Goal: Book appointment/travel/reservation

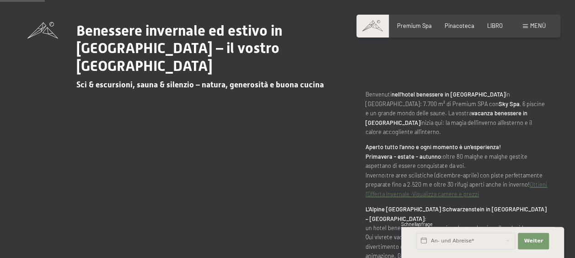
scroll to position [333, 0]
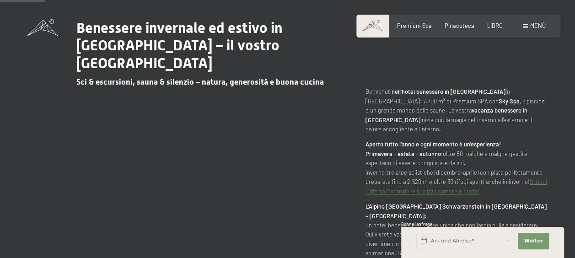
click at [462, 188] on link "Visualizza camere e prezzi" at bounding box center [445, 191] width 67 height 7
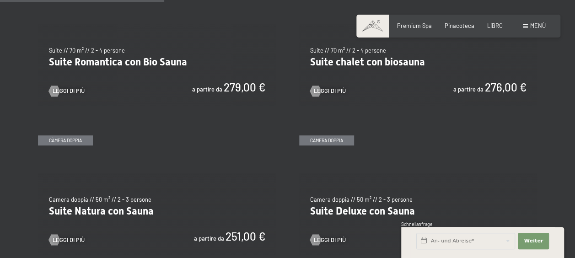
scroll to position [674, 0]
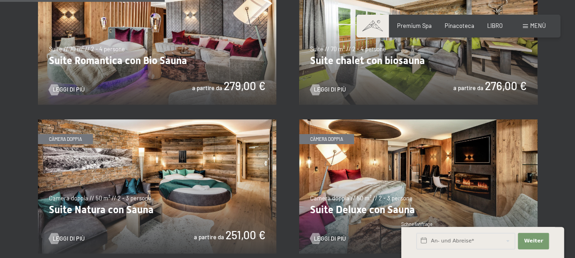
click at [172, 162] on img at bounding box center [157, 186] width 238 height 134
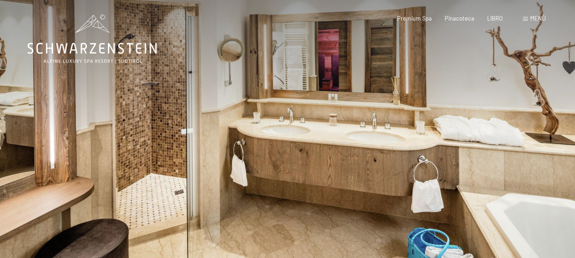
click at [539, 21] on span "Menù" at bounding box center [538, 18] width 16 height 7
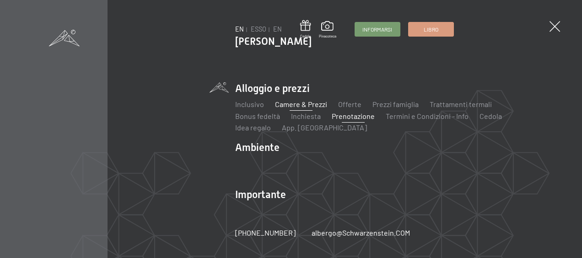
click at [332, 120] on link "Prenotazione" at bounding box center [353, 116] width 43 height 9
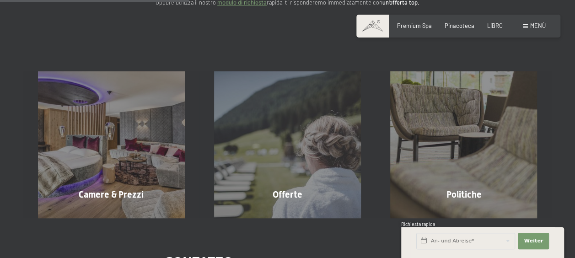
scroll to position [154, 0]
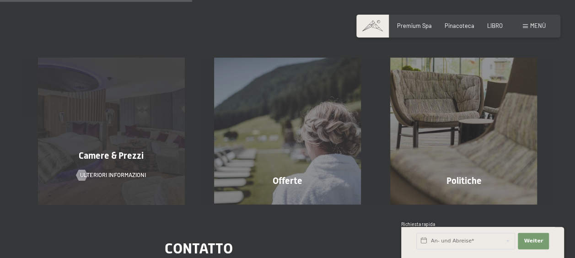
click at [145, 152] on div "Camere & Prezzi Ulteriori informazioni" at bounding box center [111, 131] width 176 height 147
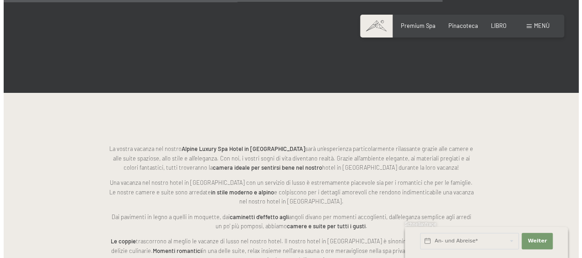
scroll to position [1798, 0]
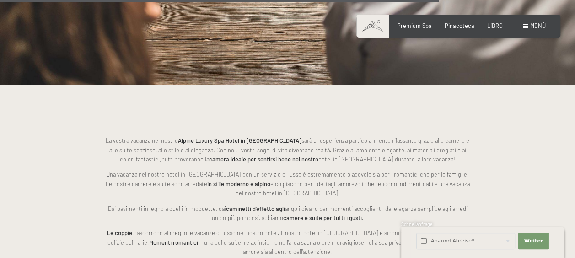
click at [532, 29] on div "Menù" at bounding box center [534, 26] width 23 height 8
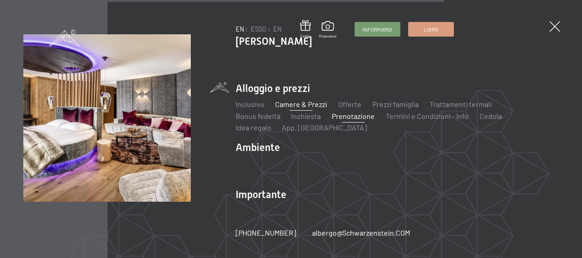
click at [332, 120] on link "Prenotazione" at bounding box center [353, 116] width 43 height 9
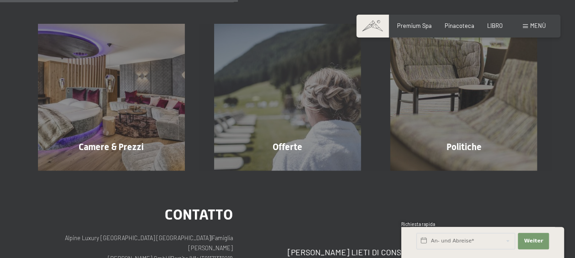
scroll to position [190, 0]
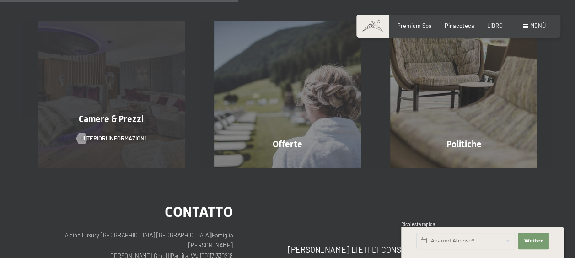
click at [135, 117] on div "Camere & Prezzi Ulteriori informazioni" at bounding box center [111, 94] width 176 height 147
click at [144, 118] on div "Camere & Prezzi" at bounding box center [111, 119] width 176 height 13
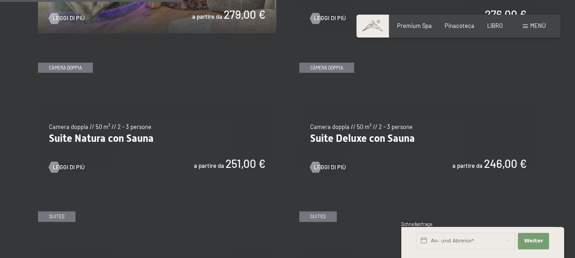
scroll to position [731, 0]
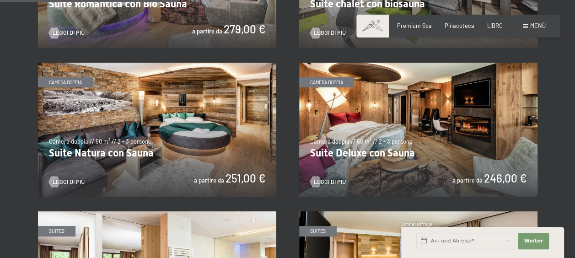
click at [165, 134] on img at bounding box center [157, 130] width 238 height 134
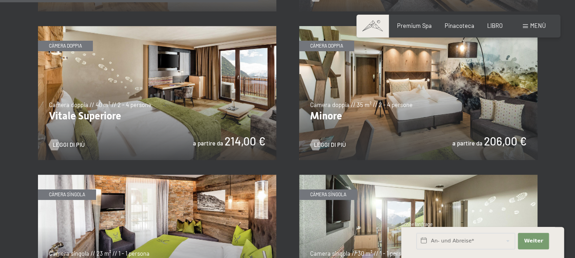
scroll to position [1057, 0]
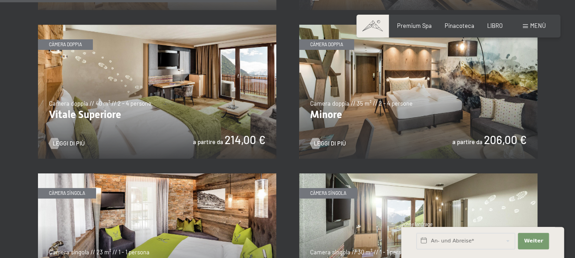
click at [462, 93] on img at bounding box center [418, 92] width 238 height 134
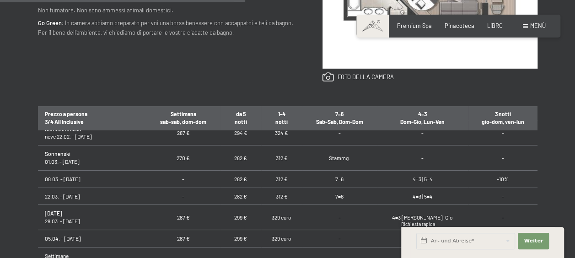
scroll to position [325, 0]
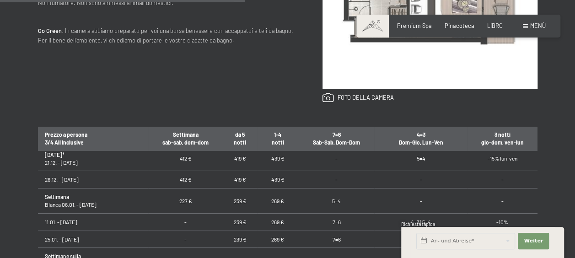
scroll to position [166, 0]
click at [480, 161] on td "-15% lun-ven" at bounding box center [502, 159] width 70 height 25
click at [490, 162] on td "-15% lun-ven" at bounding box center [502, 159] width 70 height 25
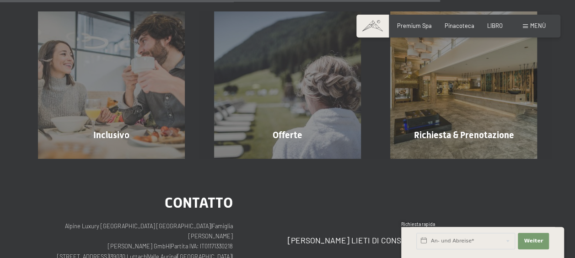
scroll to position [862, 0]
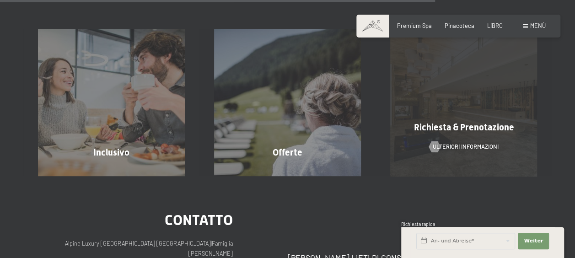
click at [461, 123] on div "Richiesta & Prenotazione Ulteriori informazioni" at bounding box center [464, 102] width 176 height 147
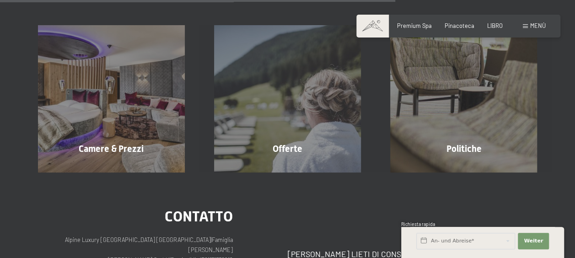
scroll to position [600, 0]
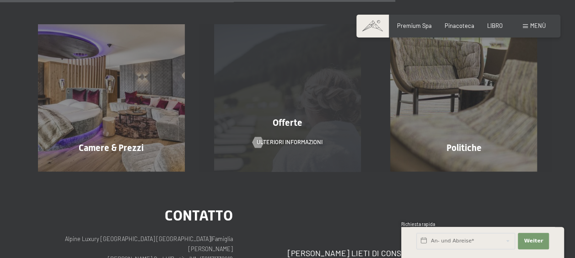
click at [310, 120] on div "Offerte Ulteriori informazioni" at bounding box center [287, 97] width 176 height 147
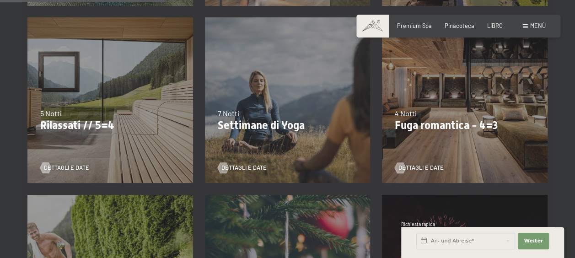
scroll to position [402, 0]
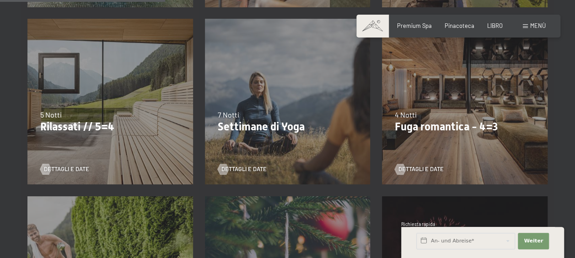
click at [475, 98] on div "09.11.–[DATE] 08.12.–[DATE] 11.01.–[DATE] 08.03.–[DATE] 29.03.–[DATE] 06.04.–[D…" at bounding box center [464, 101] width 177 height 177
click at [472, 89] on div "09.11.–[DATE] 08.12.–[DATE] 11.01.–[DATE] 08.03.–[DATE] 29.03.–[DATE] 06.04.–[D…" at bounding box center [464, 101] width 177 height 177
click at [463, 110] on div "4 Notti" at bounding box center [465, 115] width 140 height 10
click at [476, 99] on div "09.11.–[DATE] 08.12.–[DATE] 11.01.–[DATE] 08.03.–[DATE] 29.03.–[DATE] 06.04.–[D…" at bounding box center [464, 101] width 177 height 177
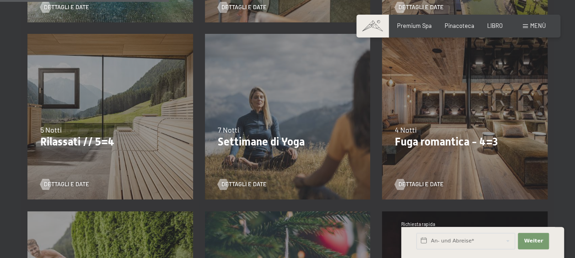
scroll to position [411, 0]
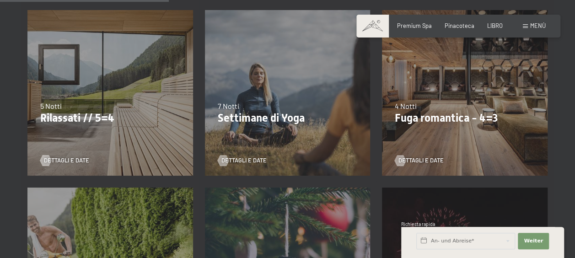
click at [456, 118] on p "Fuga romantica - 4=3" at bounding box center [465, 118] width 140 height 13
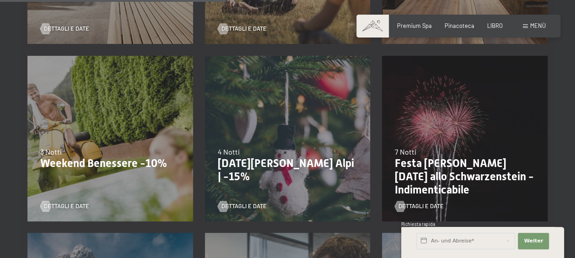
scroll to position [553, 0]
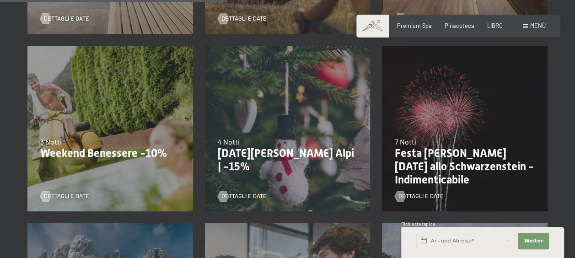
click at [443, 165] on p "Festa [PERSON_NAME][DATE] allo Schwarzenstein - Indimenticabile" at bounding box center [465, 166] width 140 height 39
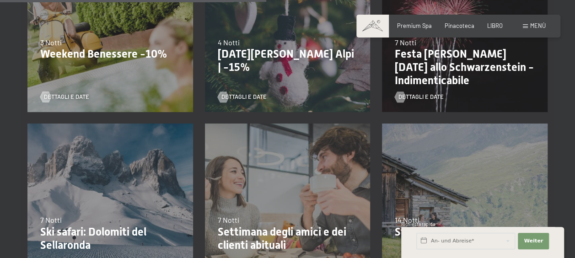
scroll to position [650, 0]
